Goal: Navigation & Orientation: Go to known website

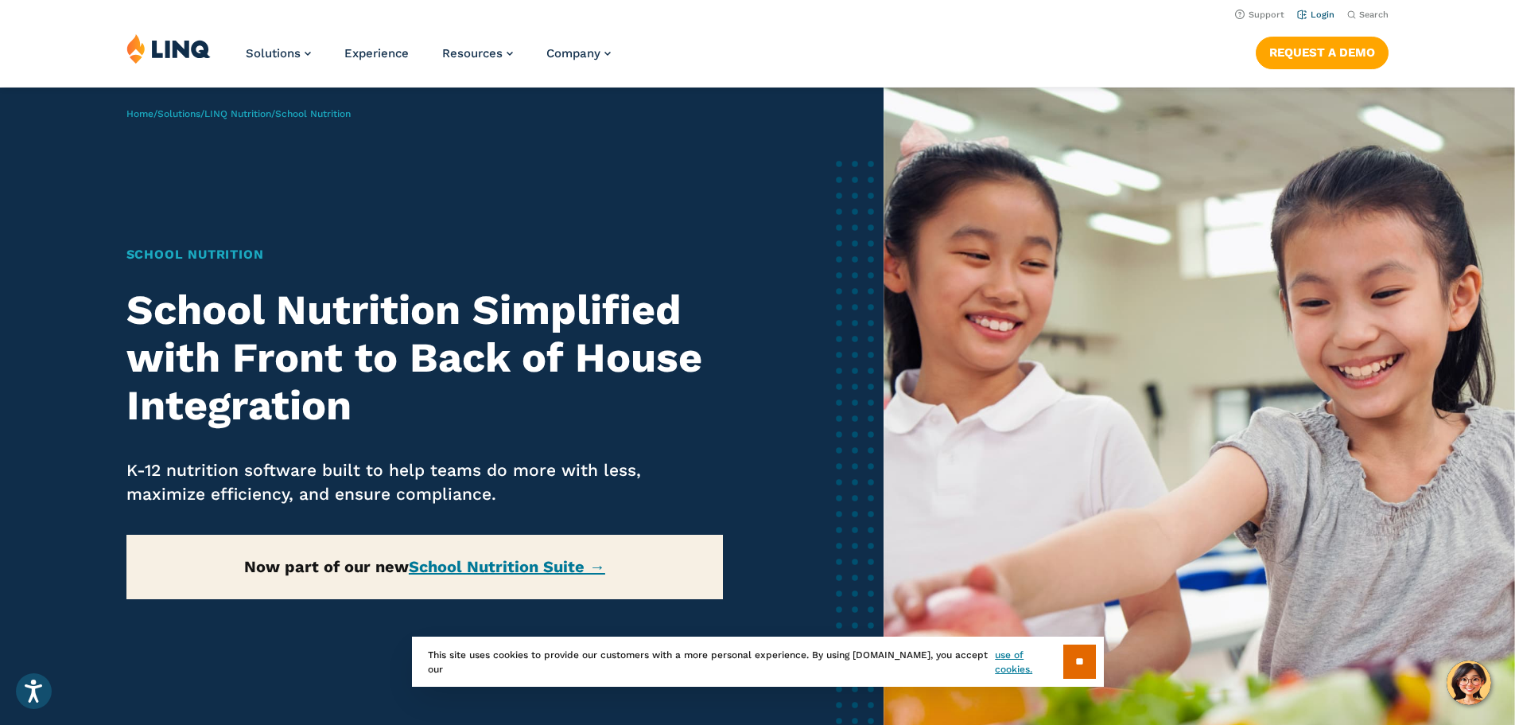
click at [1297, 14] on link "Login" at bounding box center [1315, 15] width 37 height 10
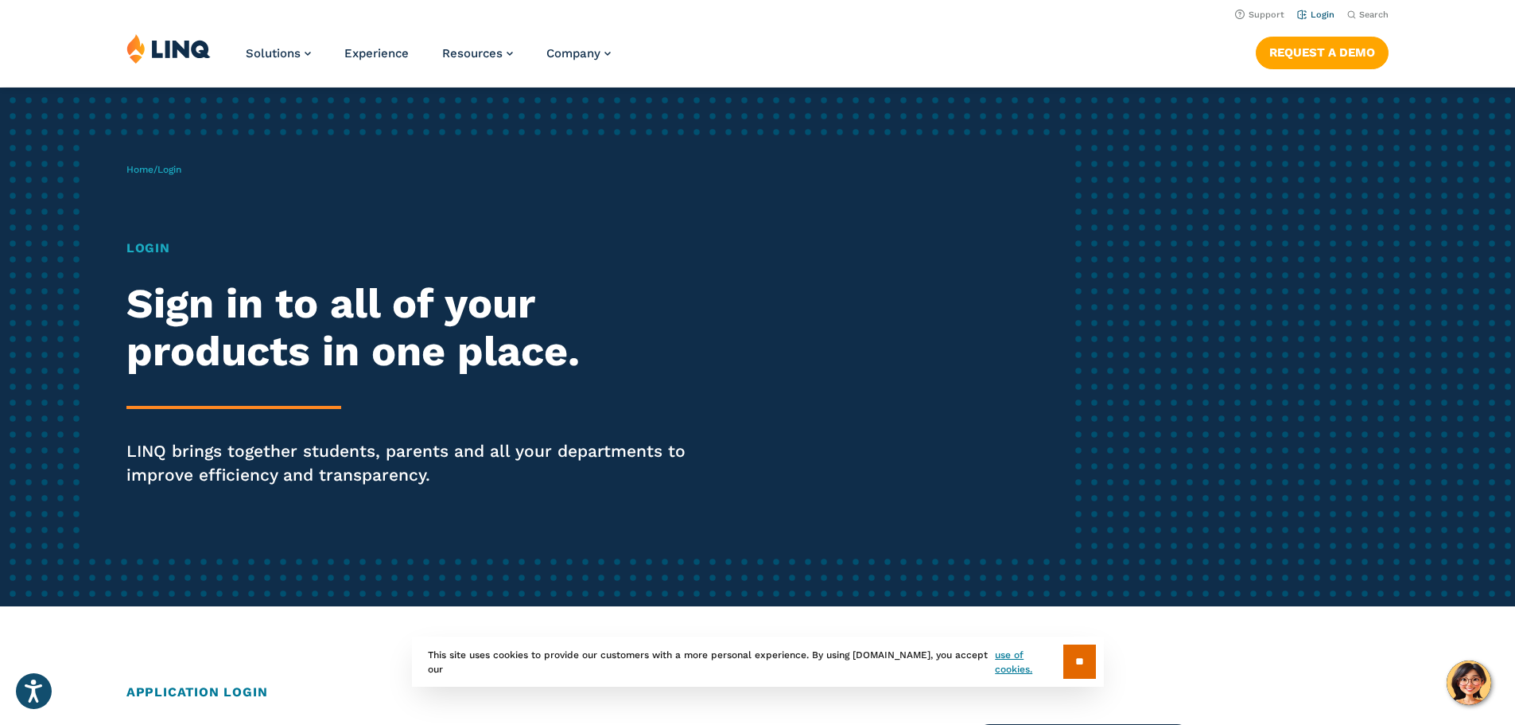
click at [1300, 16] on link "Login" at bounding box center [1315, 15] width 37 height 10
